Goal: Task Accomplishment & Management: Manage account settings

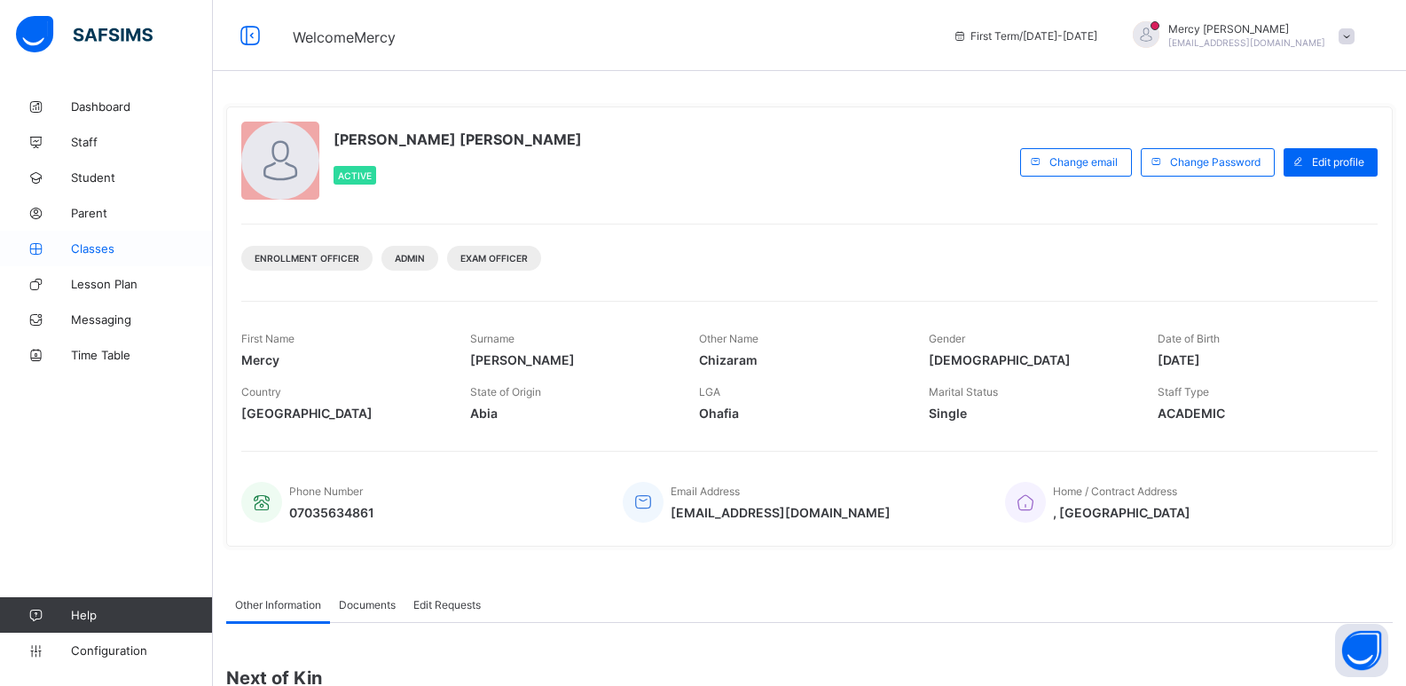
click at [133, 243] on span "Classes" at bounding box center [142, 248] width 142 height 14
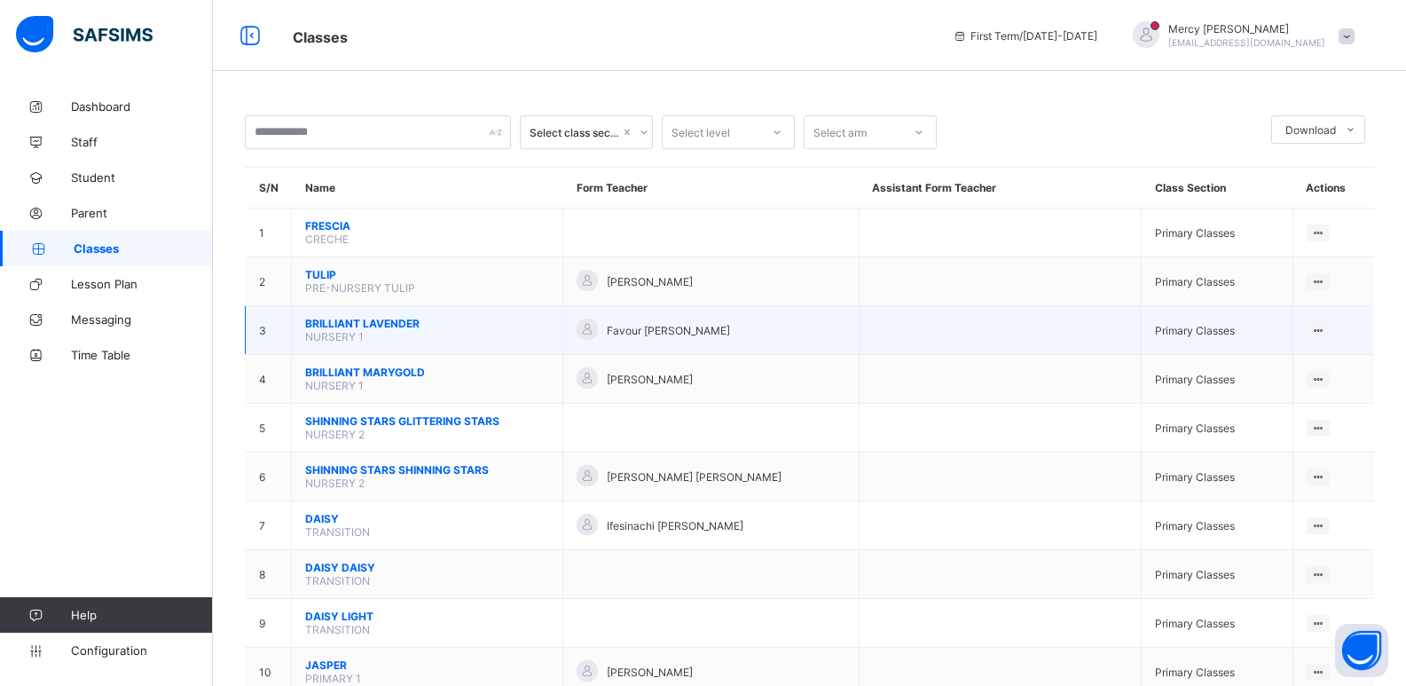
click at [334, 326] on span "BRILLIANT LAVENDER" at bounding box center [427, 323] width 244 height 13
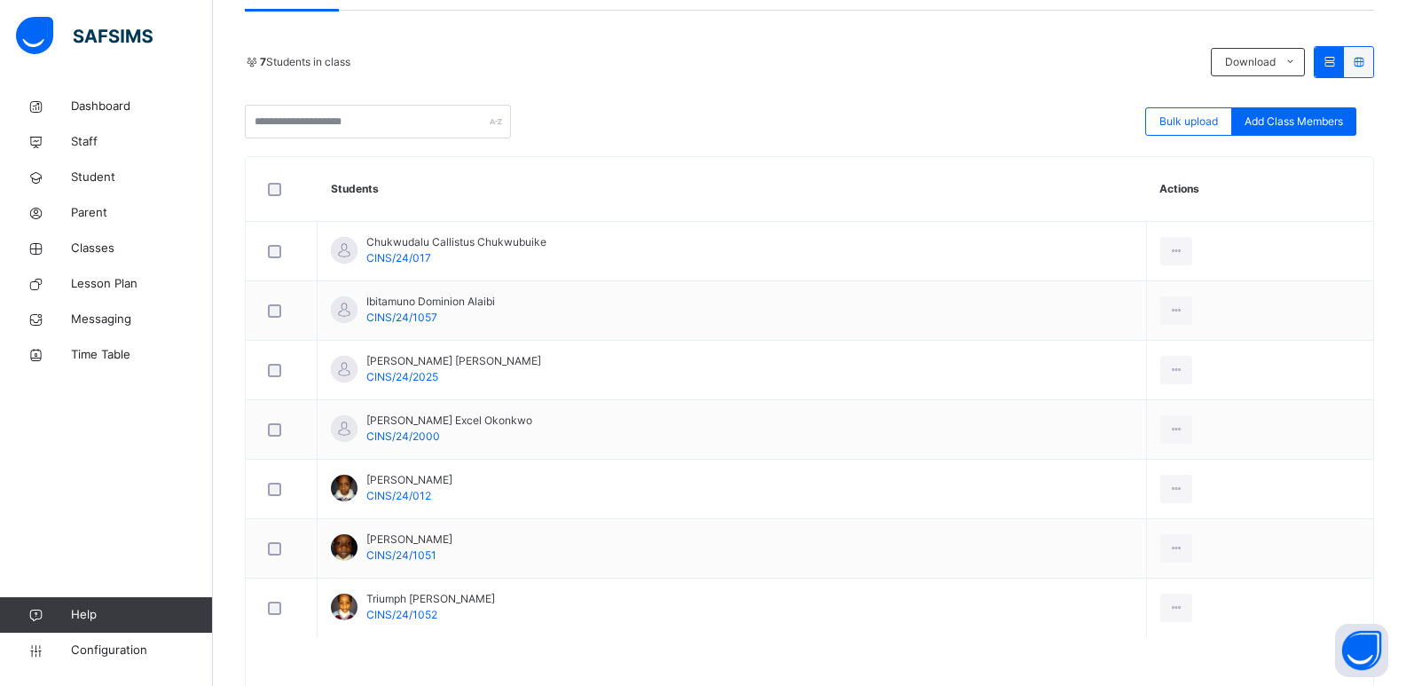
scroll to position [409, 0]
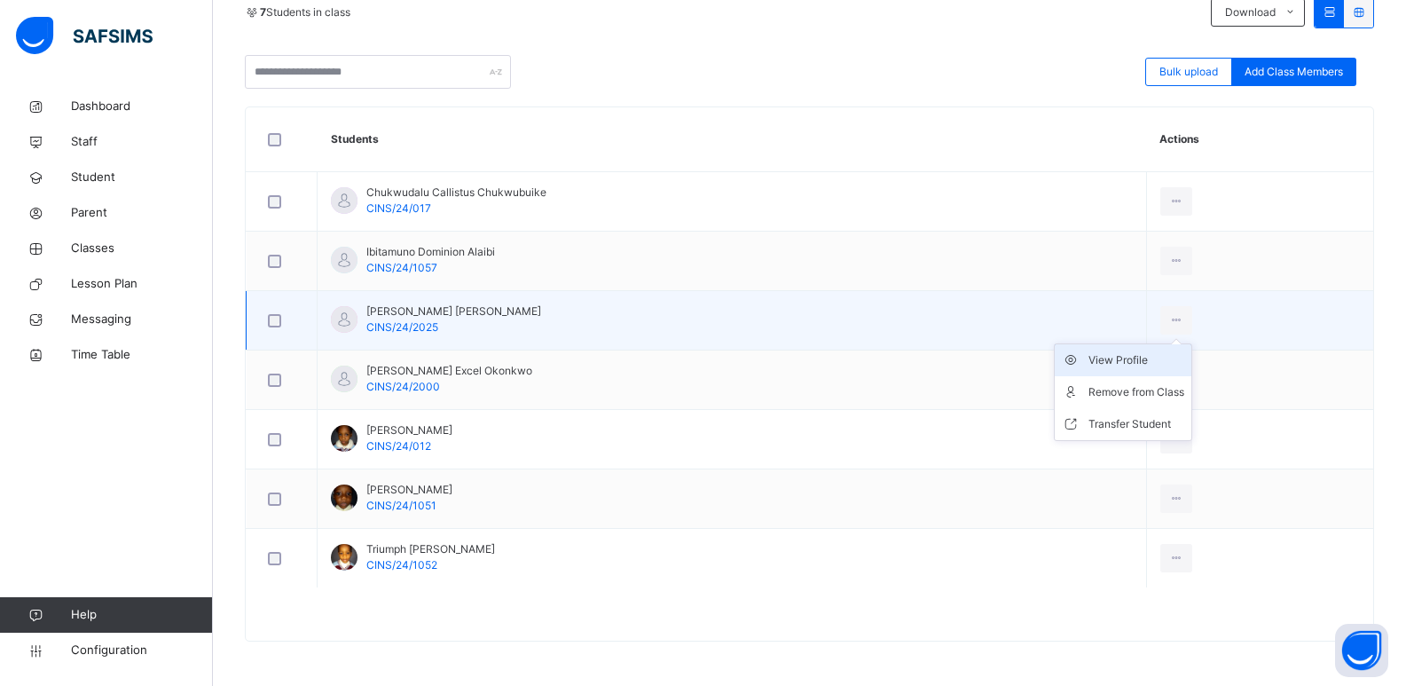
click at [1138, 362] on div "View Profile" at bounding box center [1136, 360] width 96 height 18
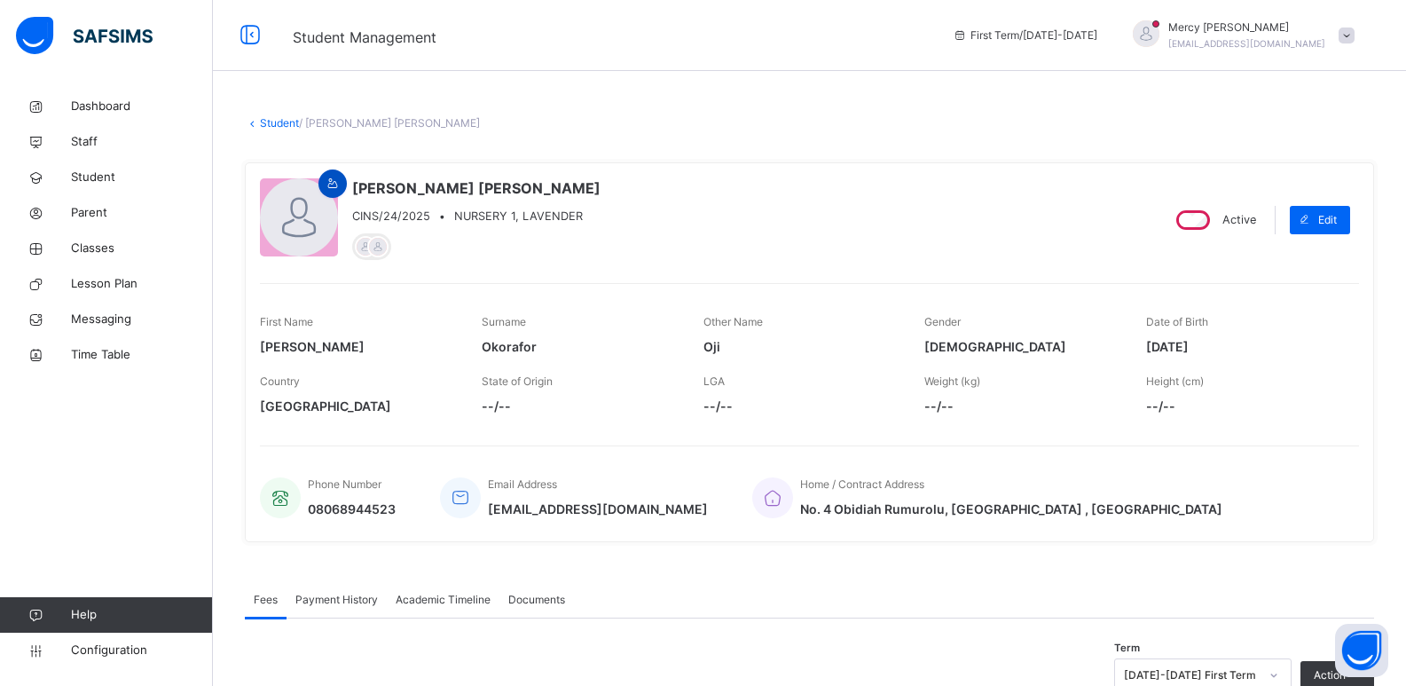
click at [341, 180] on span at bounding box center [332, 184] width 21 height 16
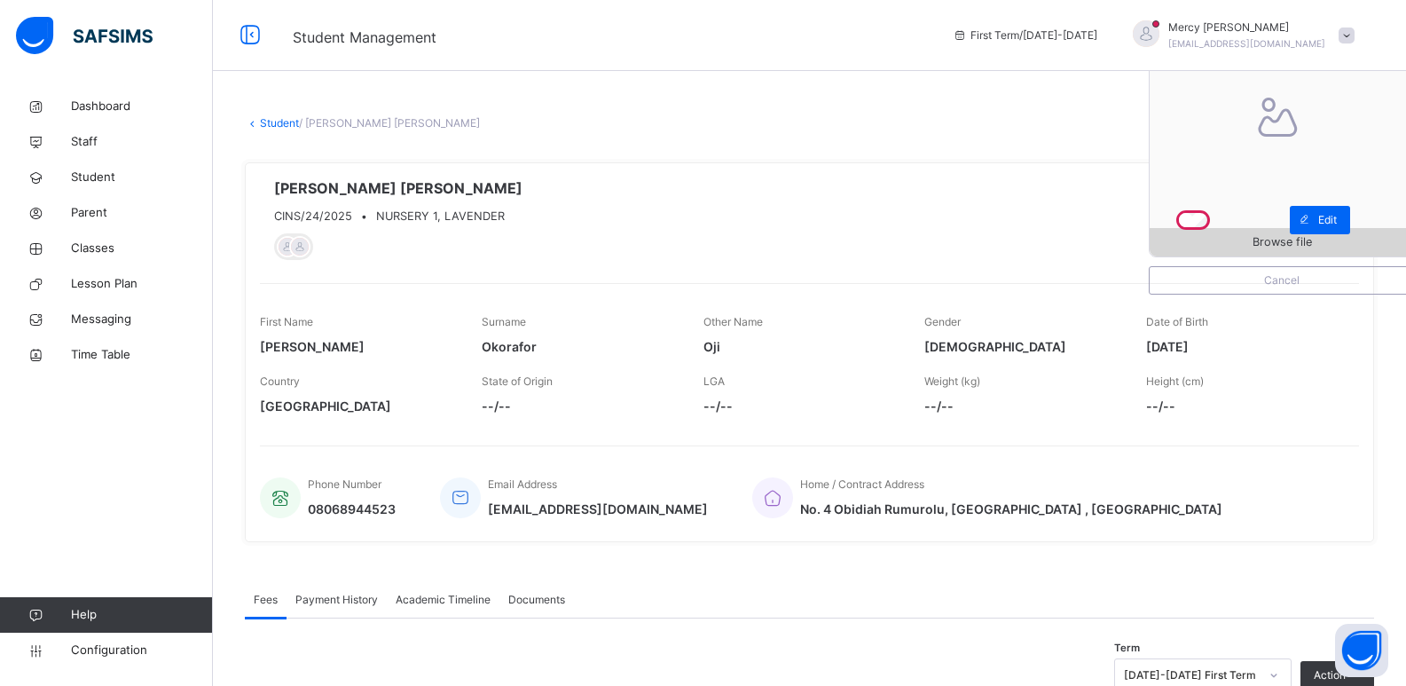
click at [1309, 246] on span "Browse file" at bounding box center [1281, 241] width 59 height 17
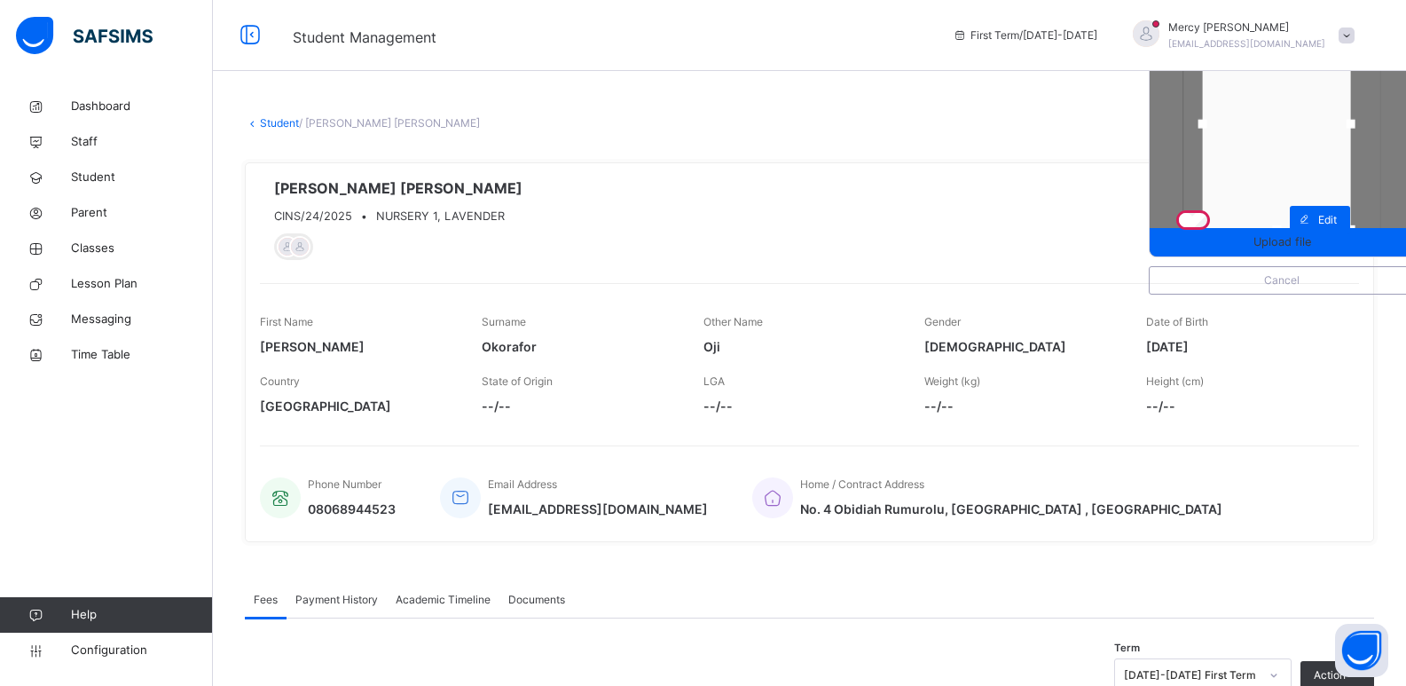
drag, startPoint x: 1378, startPoint y: 123, endPoint x: 1367, endPoint y: 122, distance: 10.8
click at [1354, 122] on div at bounding box center [1350, 124] width 9 height 9
click at [1271, 160] on div at bounding box center [1276, 121] width 148 height 211
click at [1284, 238] on span "Upload file" at bounding box center [1282, 241] width 58 height 17
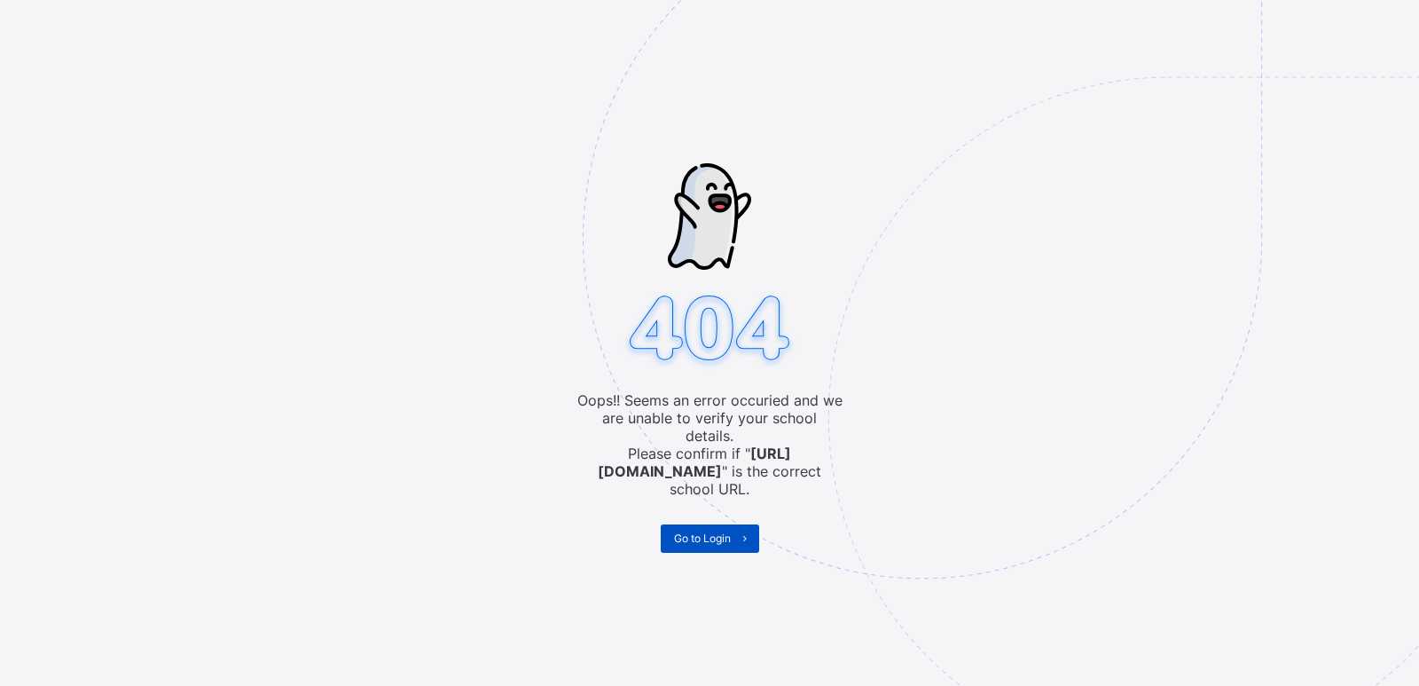
click at [680, 531] on span "Go to Login" at bounding box center [702, 537] width 57 height 13
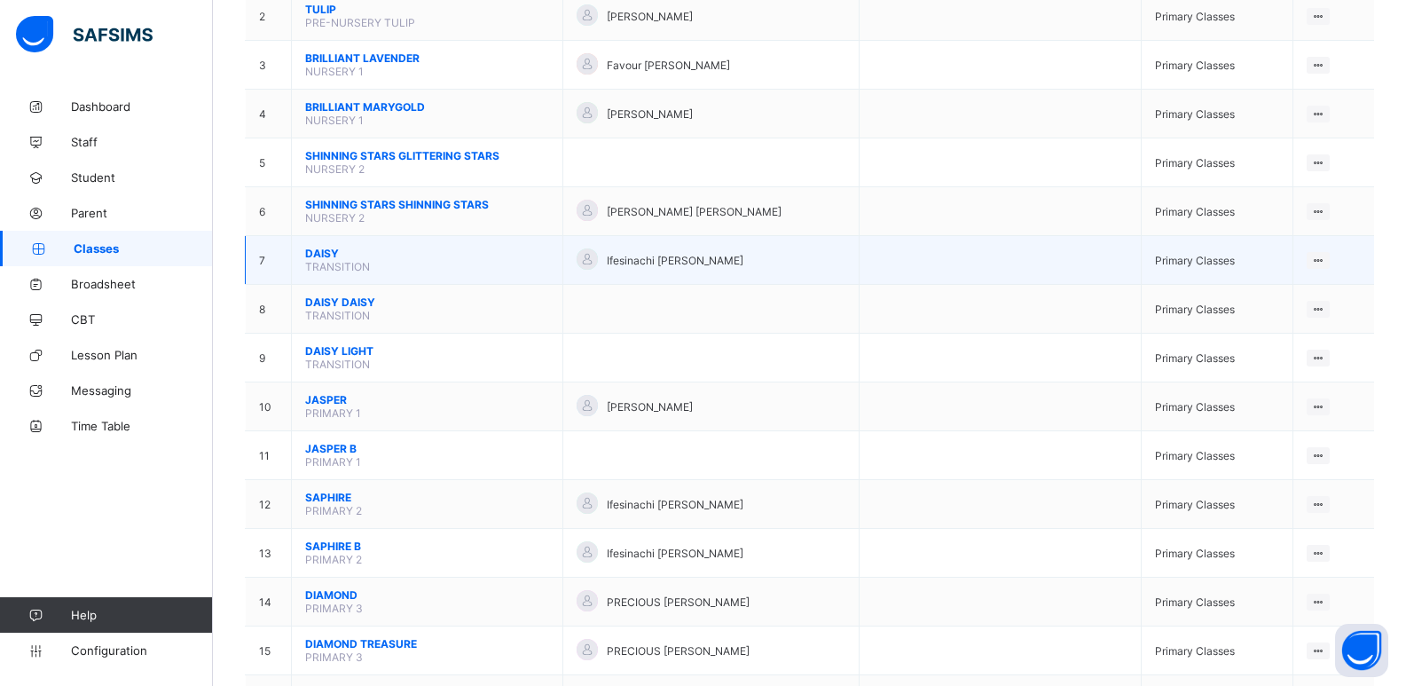
scroll to position [260, 0]
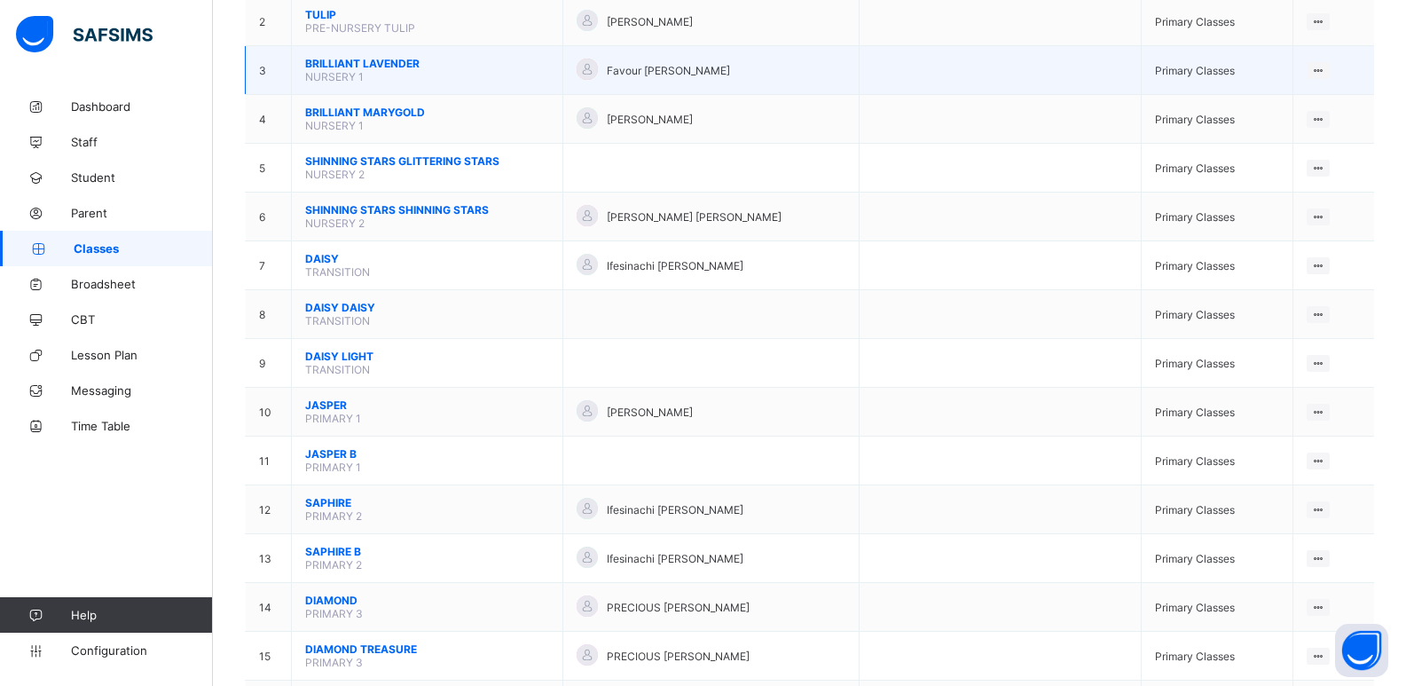
click at [395, 65] on span "BRILLIANT LAVENDER" at bounding box center [427, 63] width 244 height 13
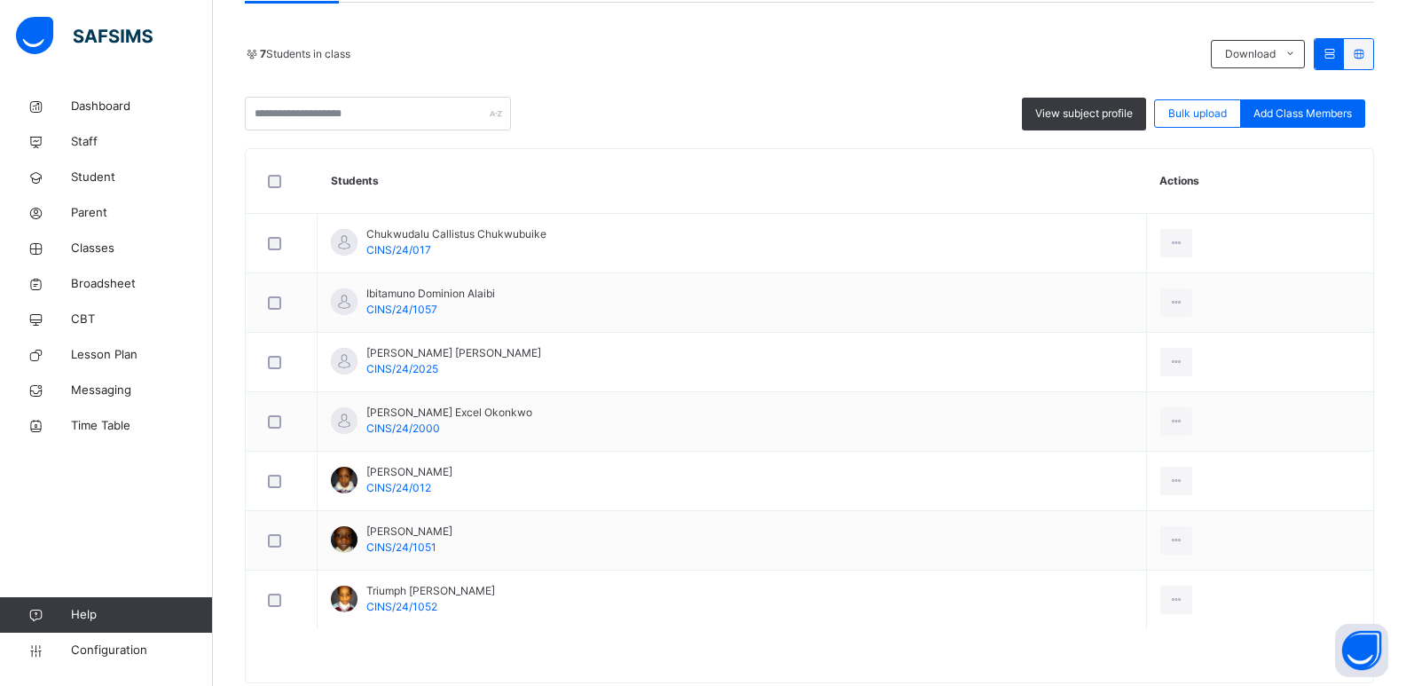
scroll to position [409, 0]
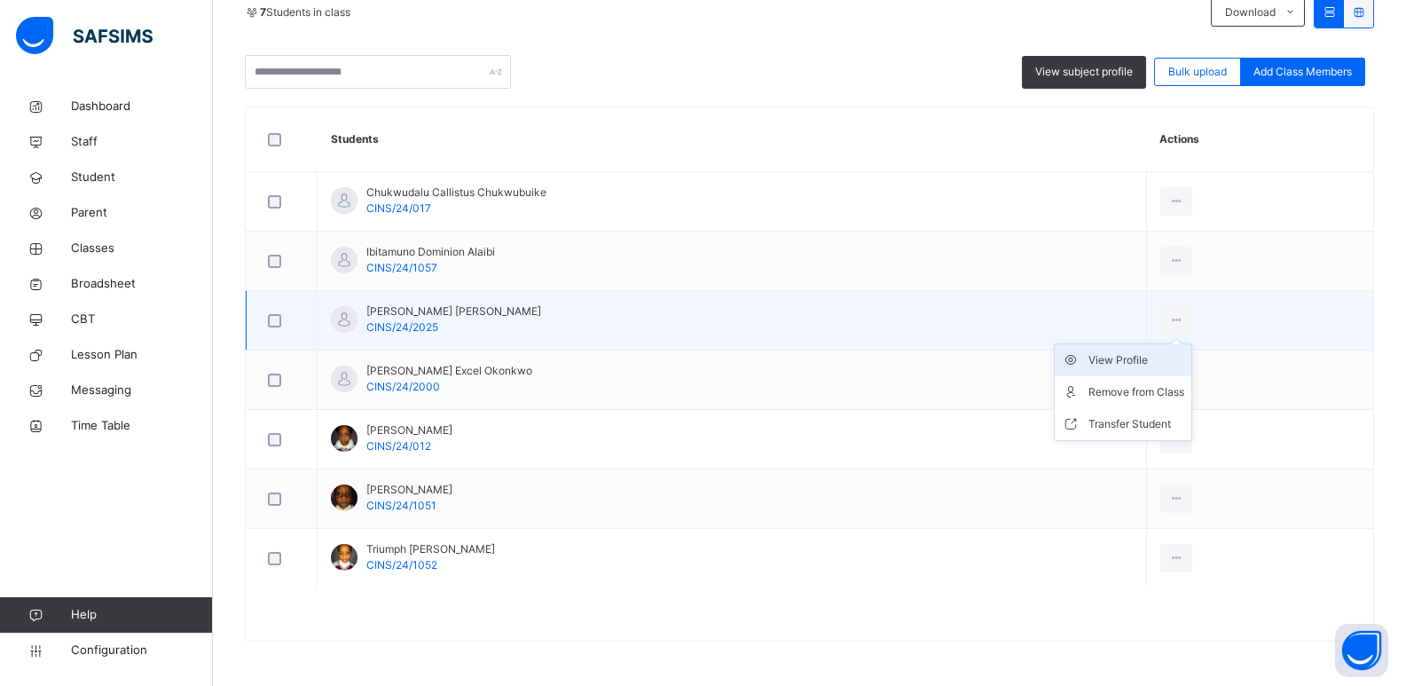
click at [1132, 370] on li "View Profile" at bounding box center [1123, 360] width 137 height 32
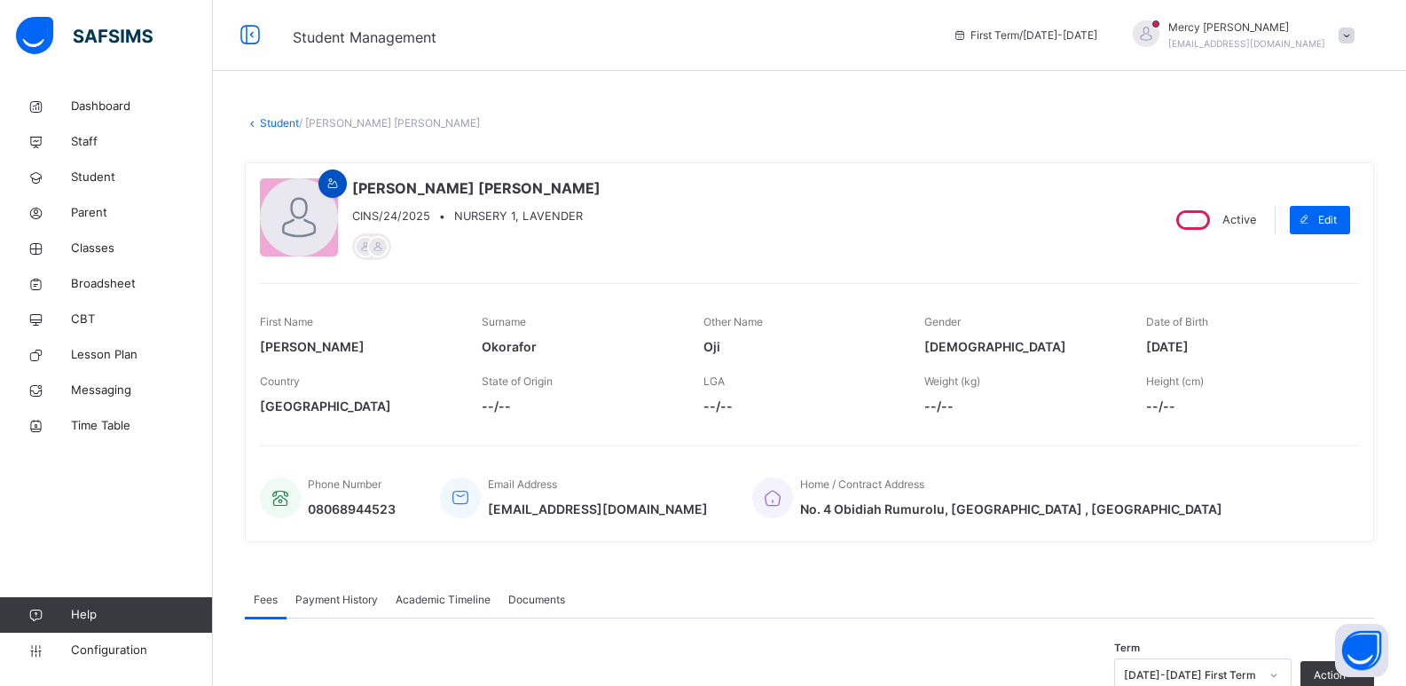
click at [335, 183] on icon at bounding box center [333, 184] width 15 height 16
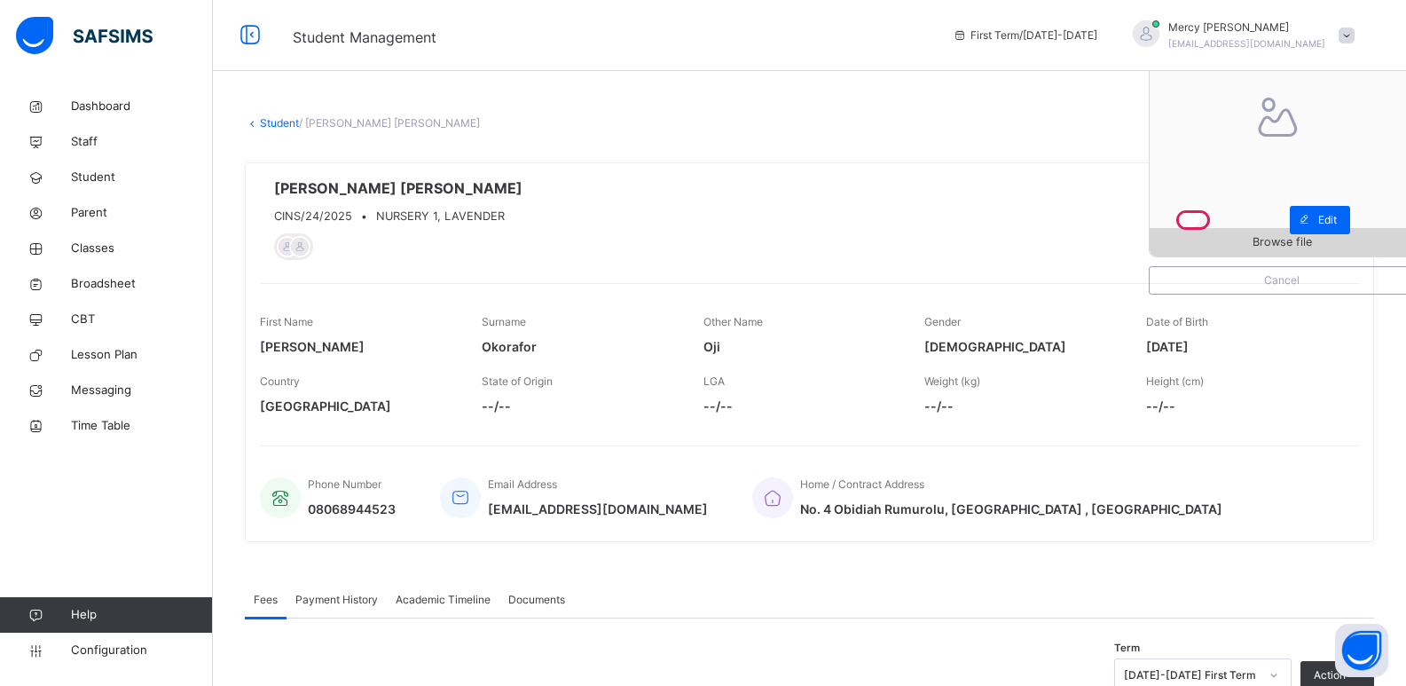
click at [1273, 228] on div "Browse file" at bounding box center [1282, 242] width 264 height 28
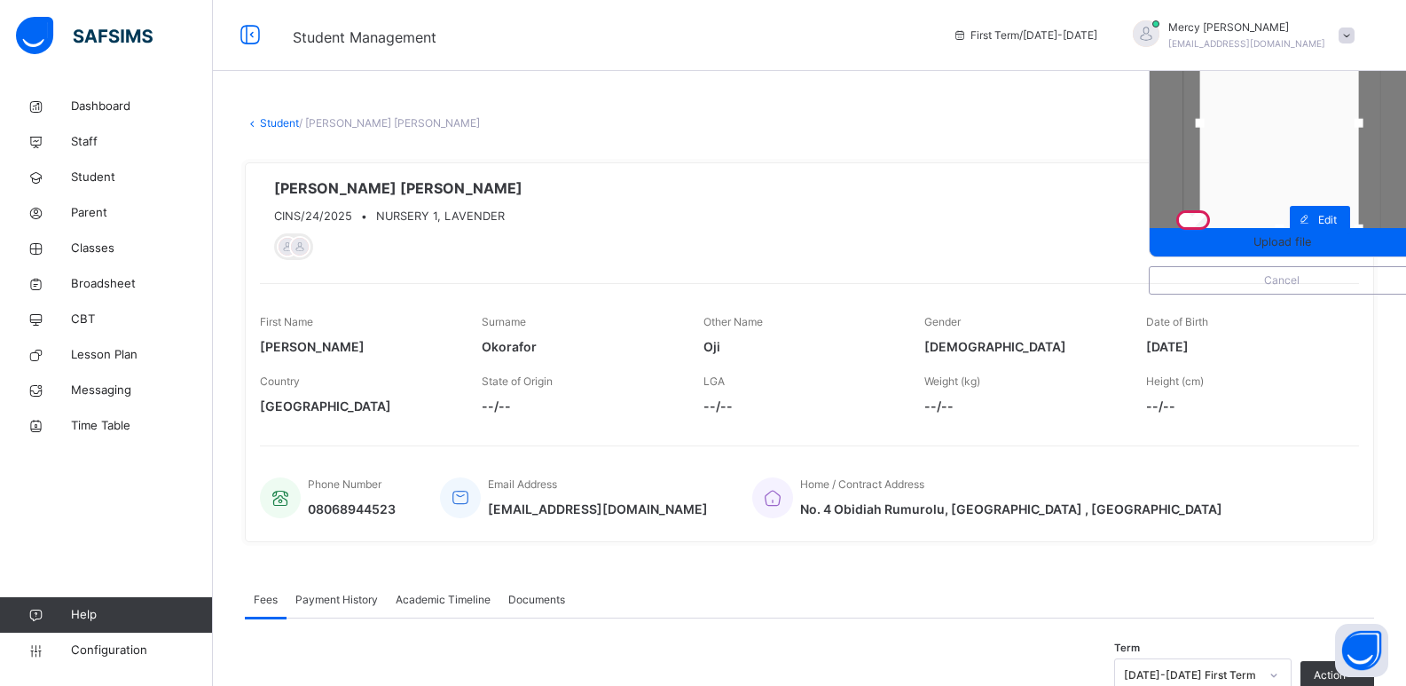
click at [1277, 212] on div at bounding box center [1279, 123] width 159 height 211
click at [1336, 215] on span "Edit" at bounding box center [1327, 220] width 19 height 16
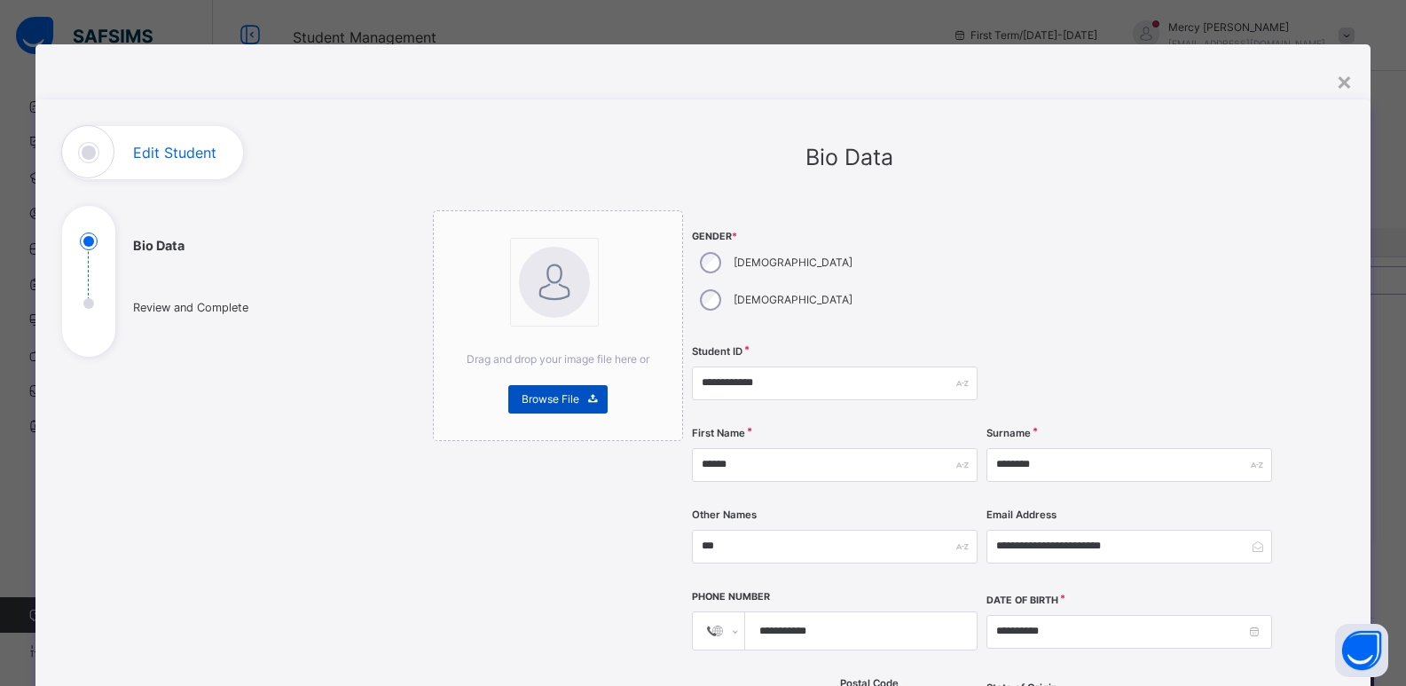
click at [552, 405] on span "Browse File" at bounding box center [551, 399] width 58 height 16
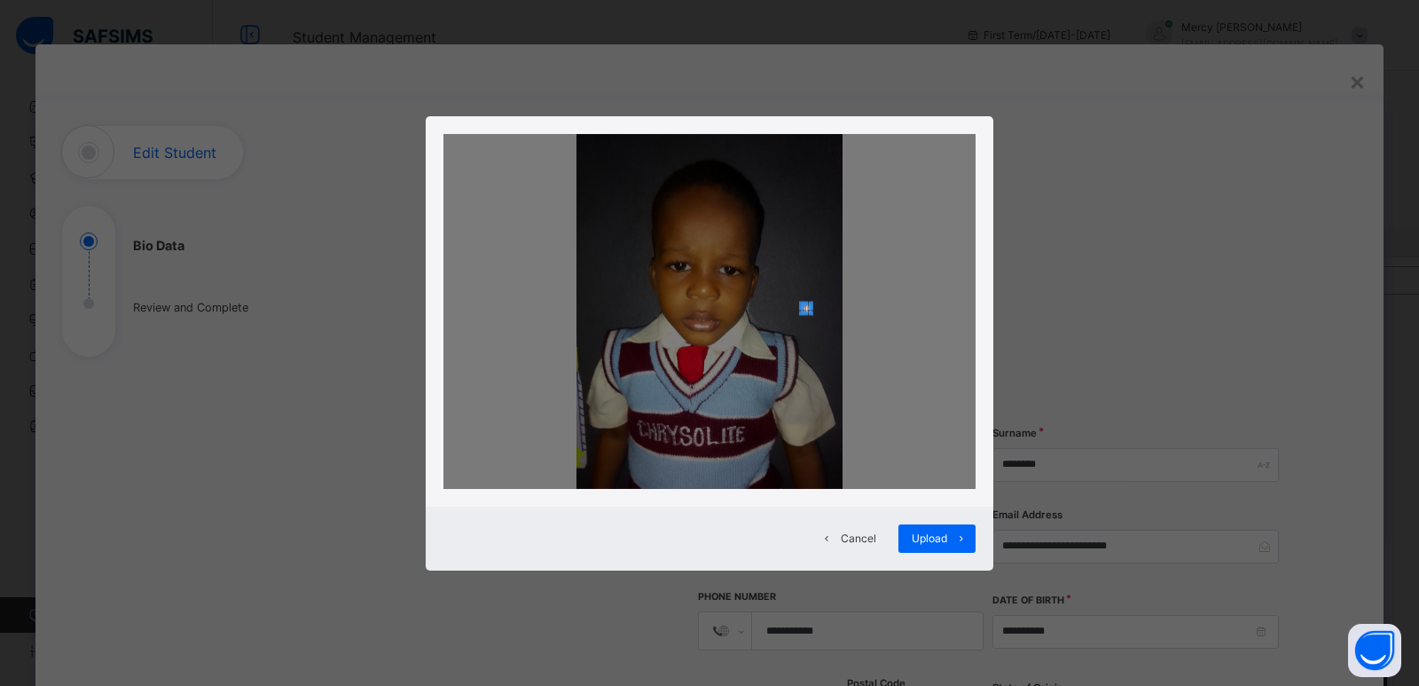
click at [810, 311] on div at bounding box center [710, 311] width 532 height 355
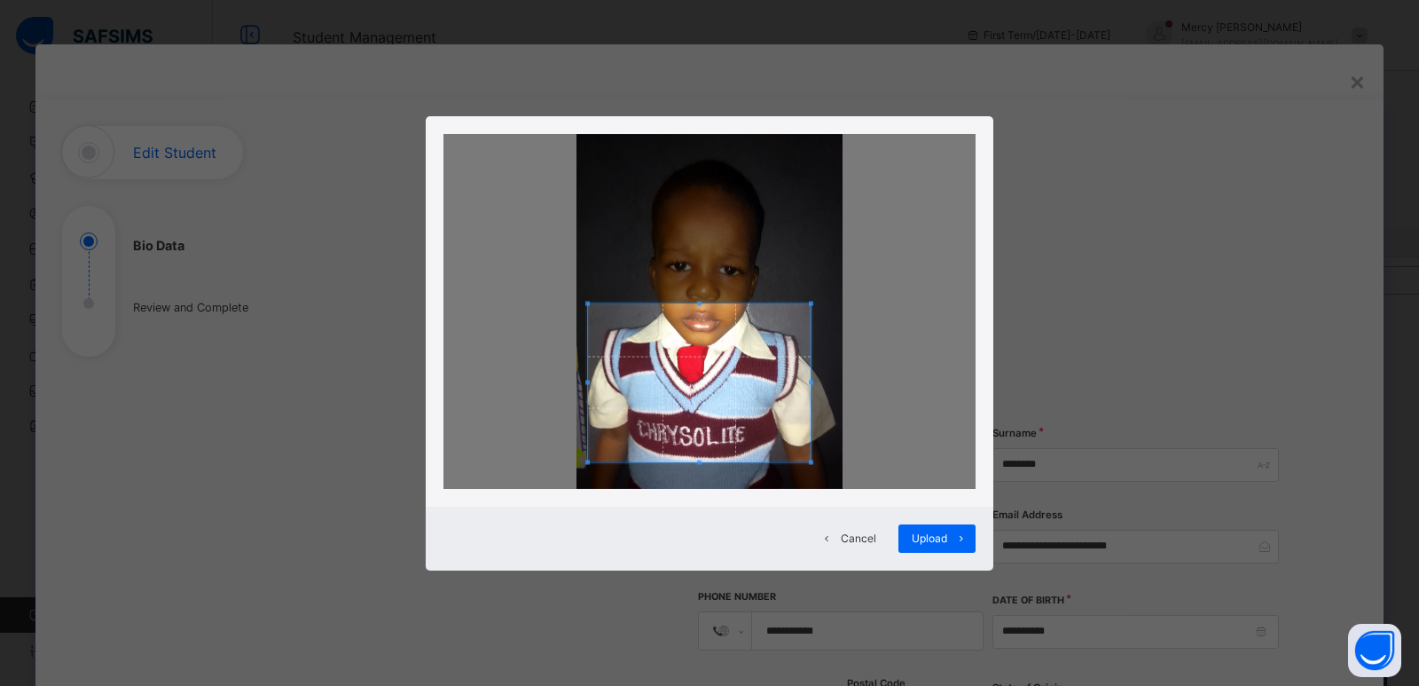
click at [588, 462] on span at bounding box center [587, 461] width 4 height 4
click at [800, 387] on span at bounding box center [799, 382] width 4 height 158
click at [602, 381] on span at bounding box center [603, 382] width 4 height 4
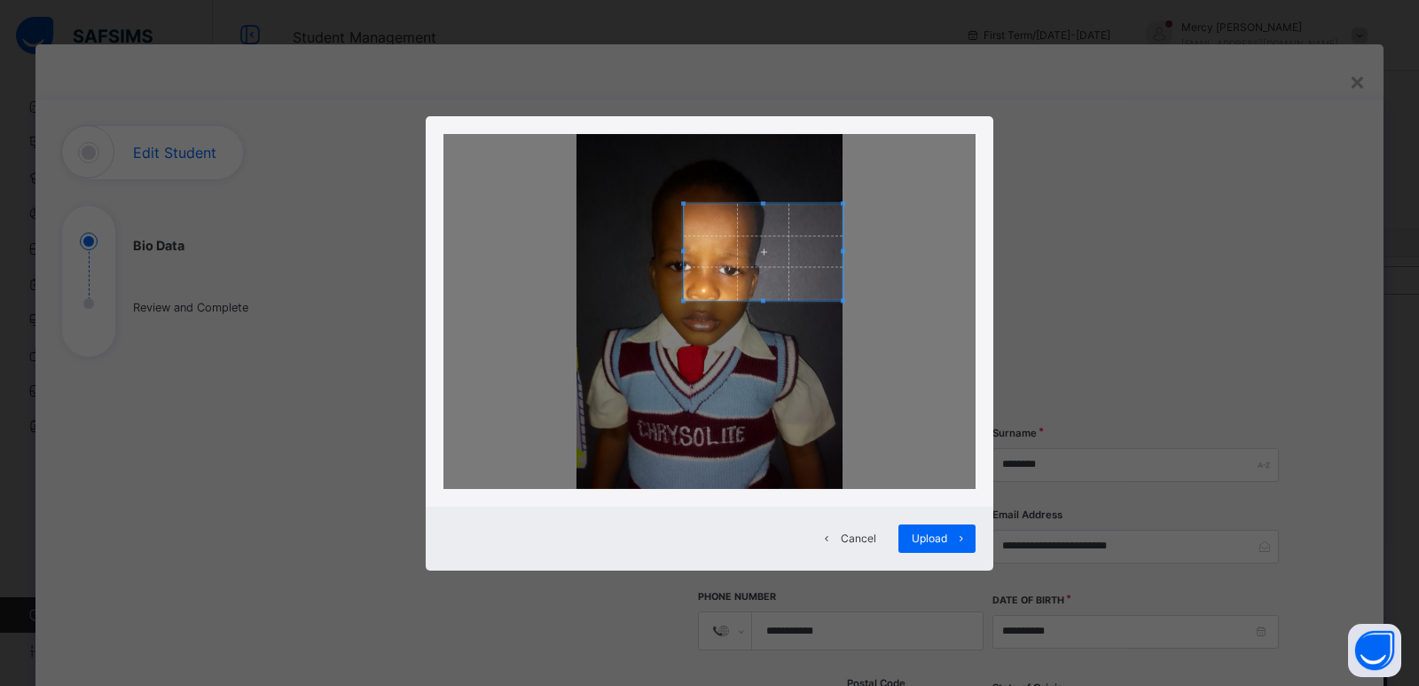
click at [899, 211] on div at bounding box center [710, 311] width 532 height 355
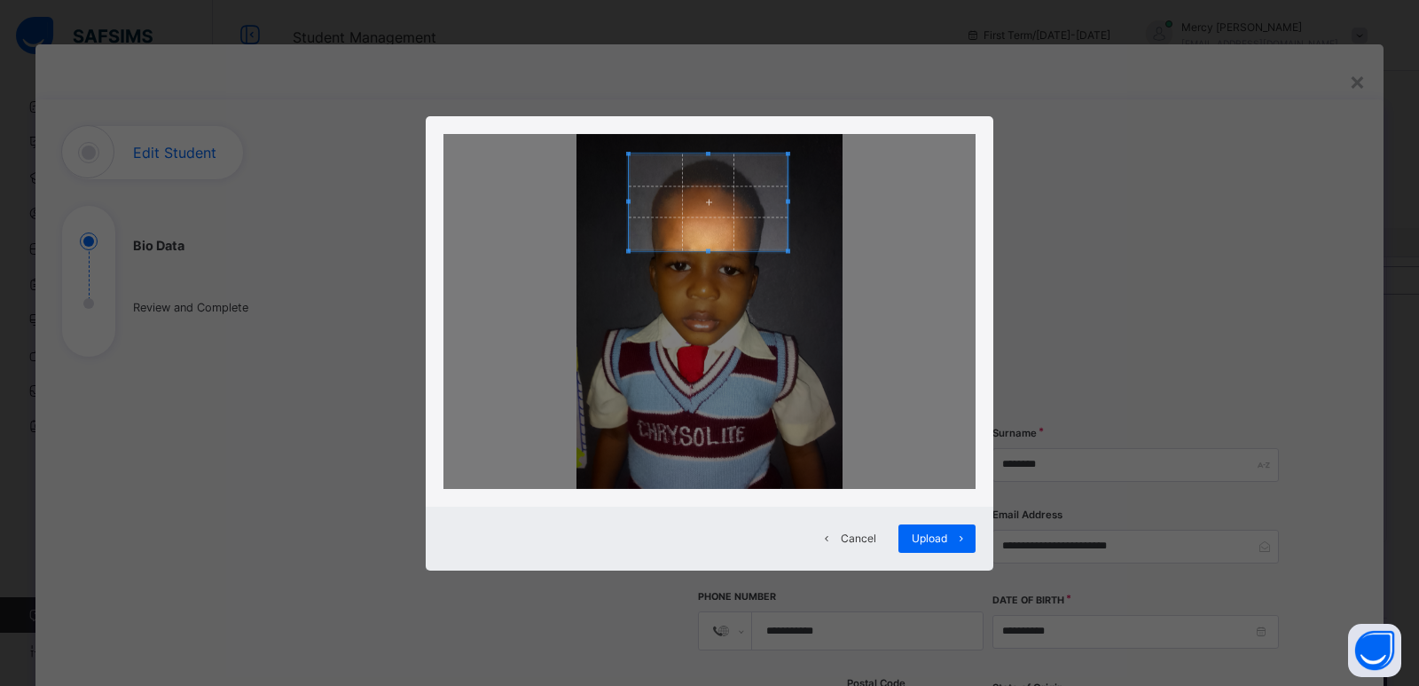
click at [703, 200] on span at bounding box center [708, 201] width 159 height 97
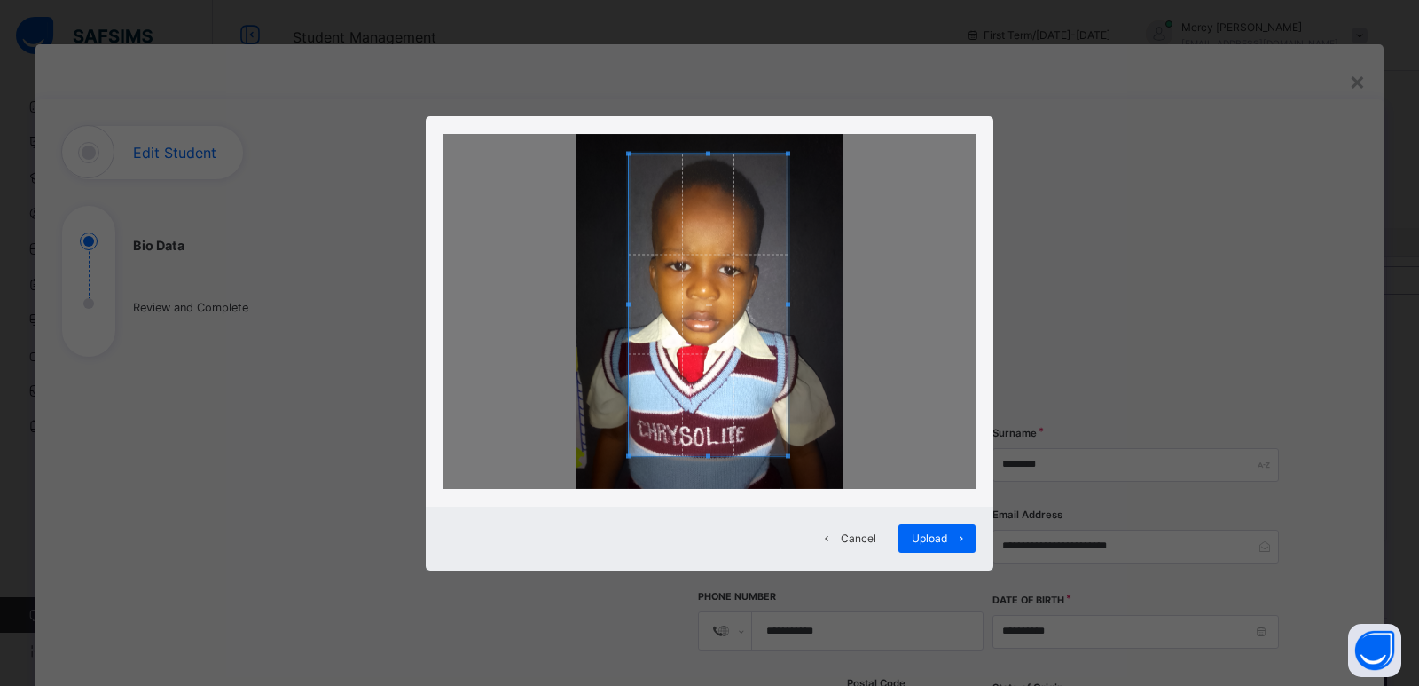
click at [734, 455] on span at bounding box center [708, 455] width 159 height 4
click at [708, 420] on span at bounding box center [708, 418] width 4 height 4
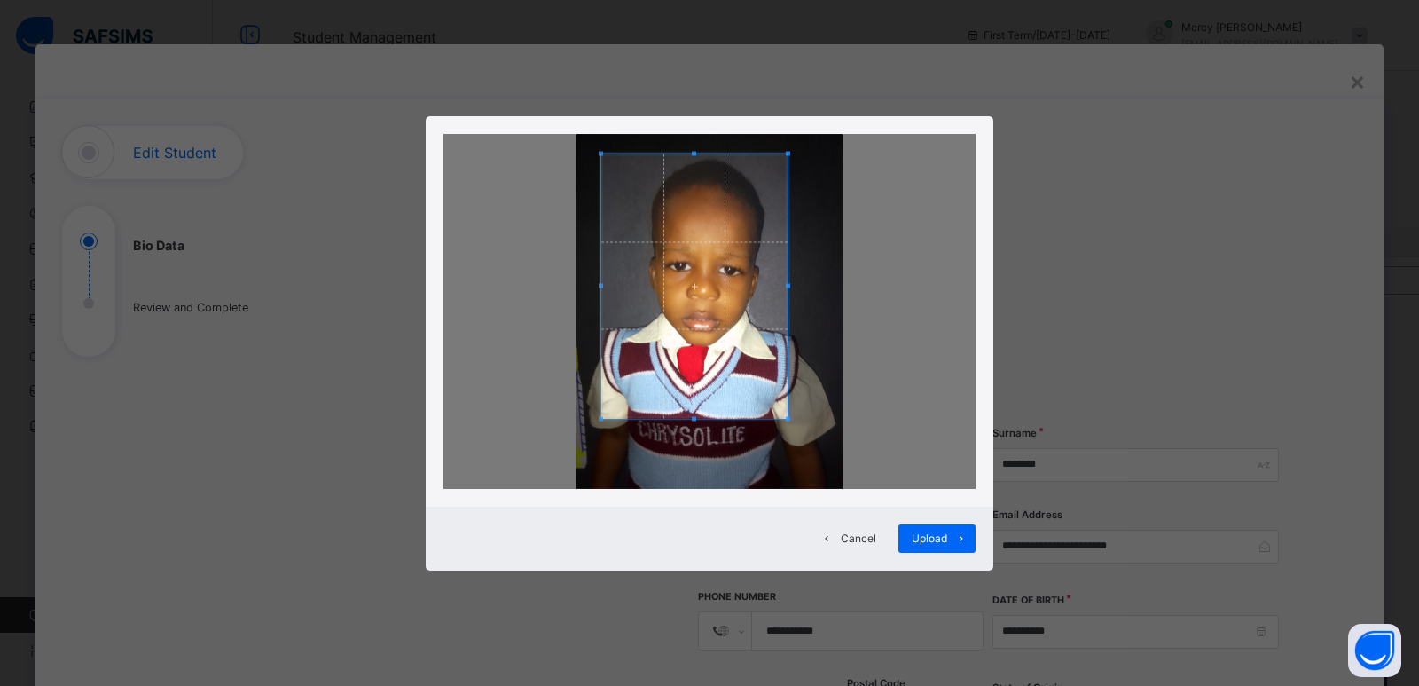
click at [601, 285] on div at bounding box center [694, 285] width 186 height 264
click at [797, 287] on div at bounding box center [698, 285] width 195 height 264
click at [929, 540] on span "Upload" at bounding box center [929, 538] width 35 height 16
